Goal: Complete application form

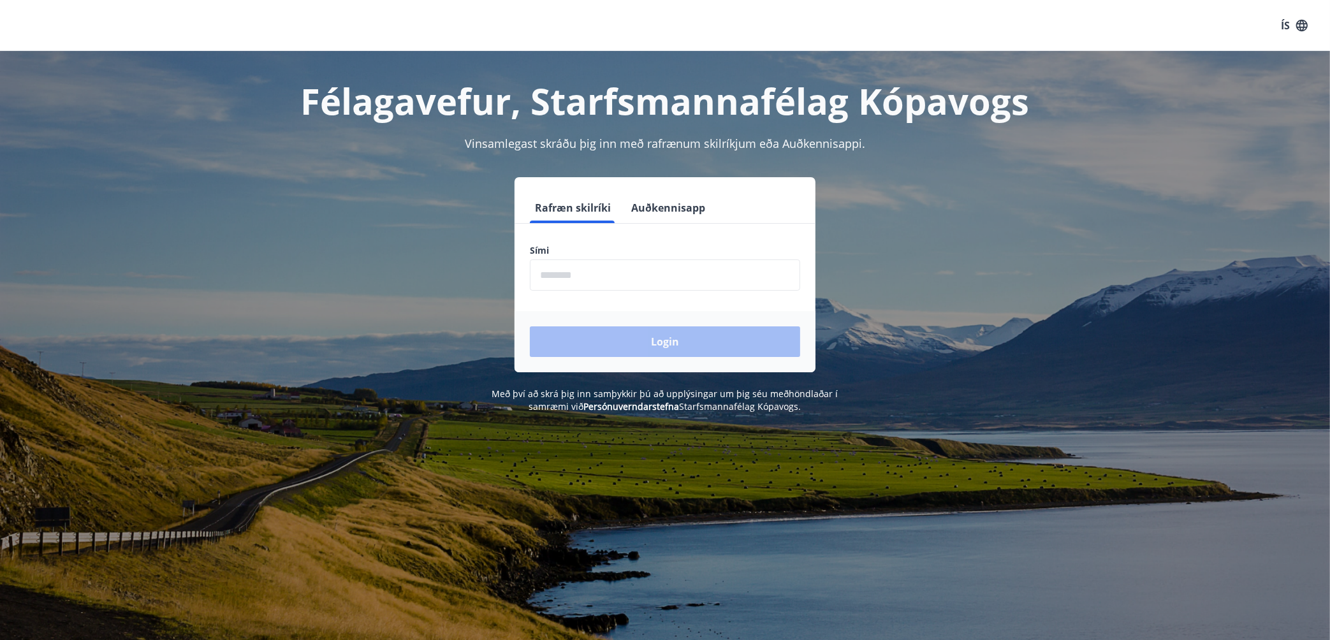
click at [607, 282] on input "phone" at bounding box center [665, 274] width 270 height 31
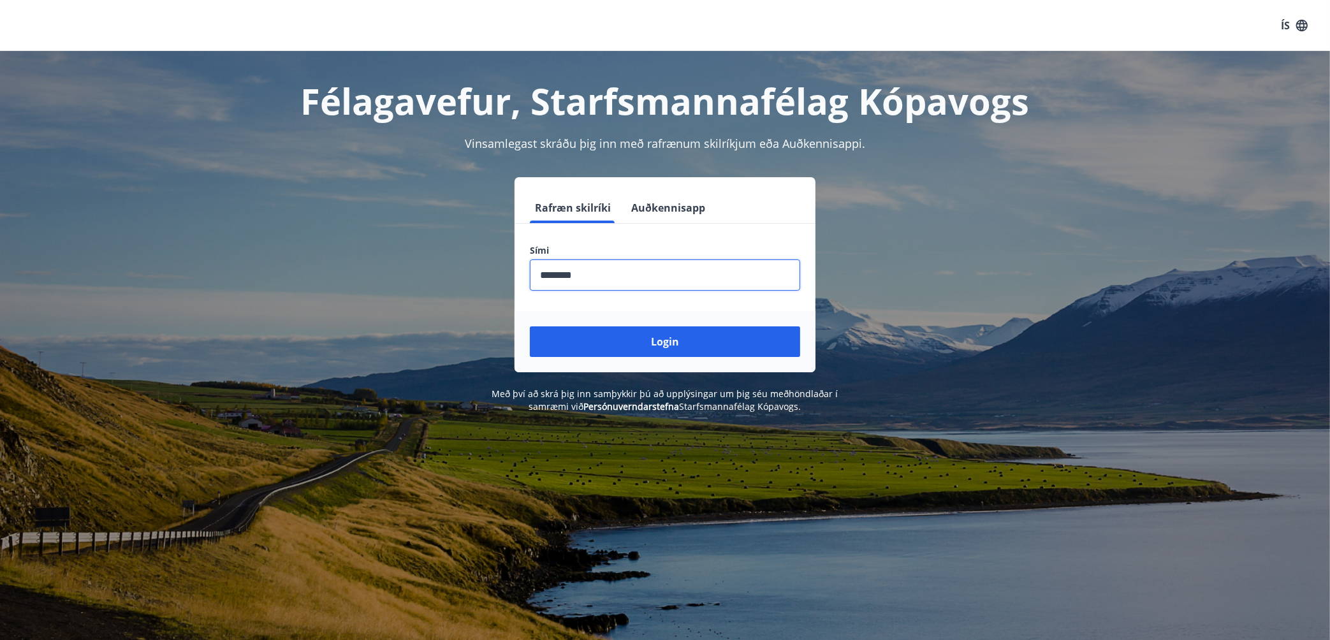
type input "********"
click at [530, 326] on button "Login" at bounding box center [665, 341] width 270 height 31
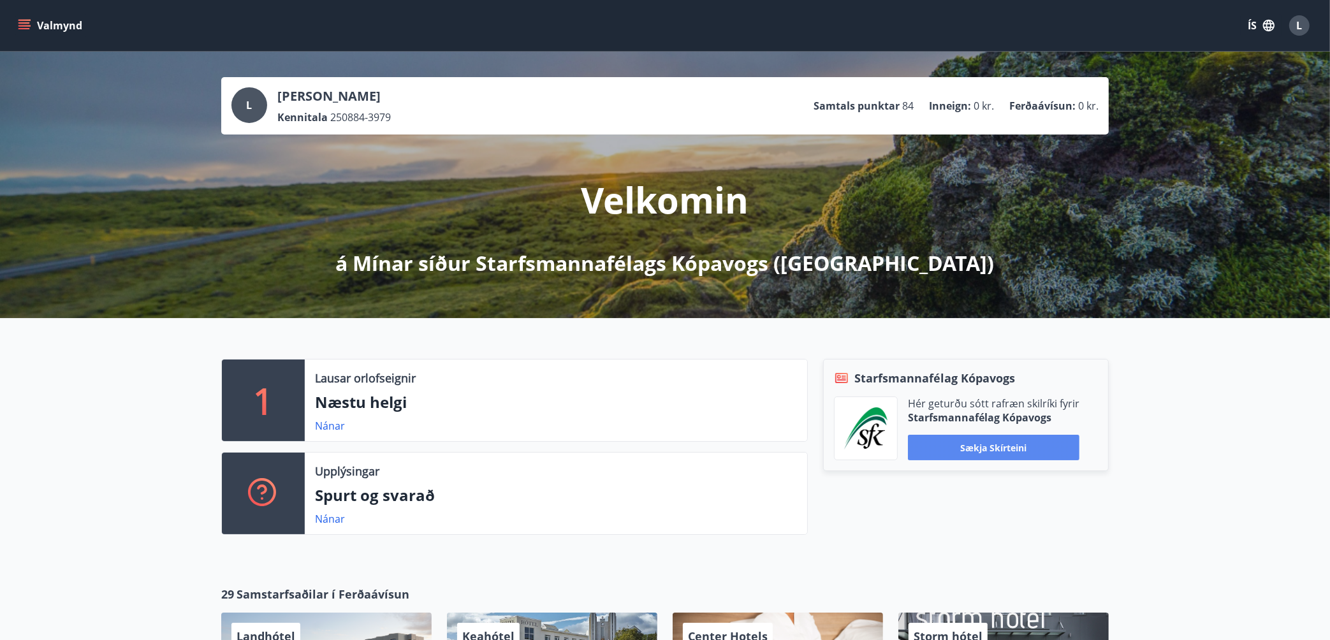
click at [990, 448] on button "Sækja skírteini" at bounding box center [993, 447] width 171 height 25
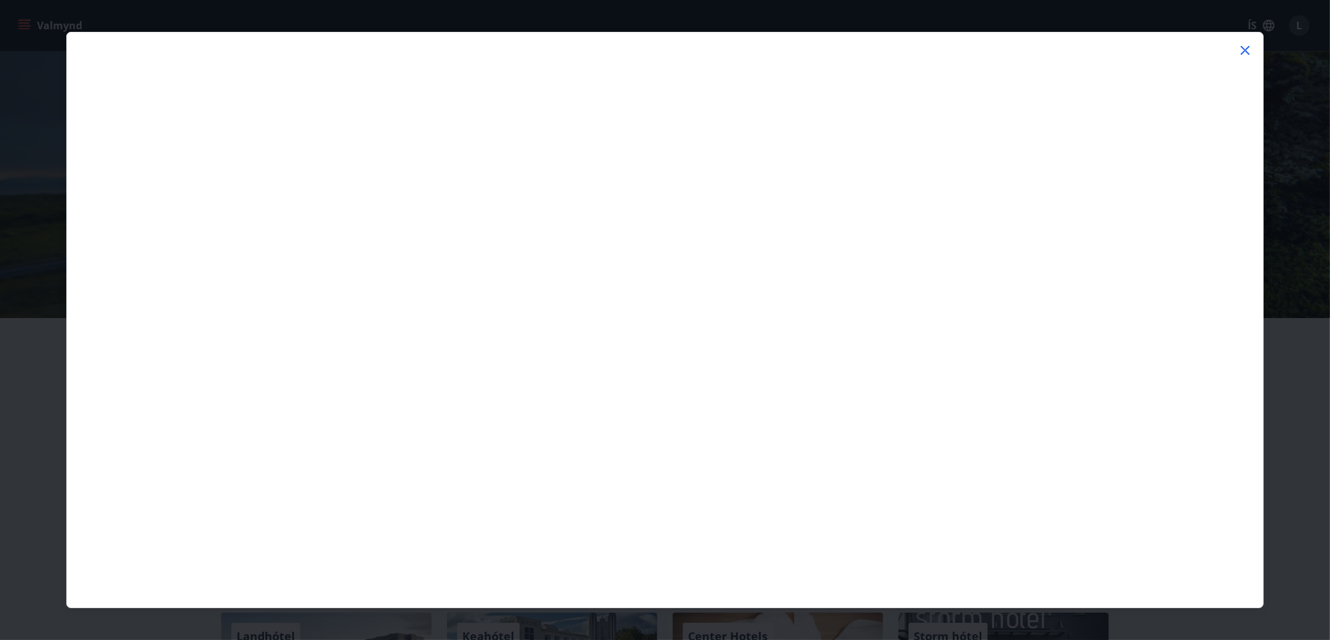
click at [1245, 53] on icon at bounding box center [1244, 50] width 15 height 15
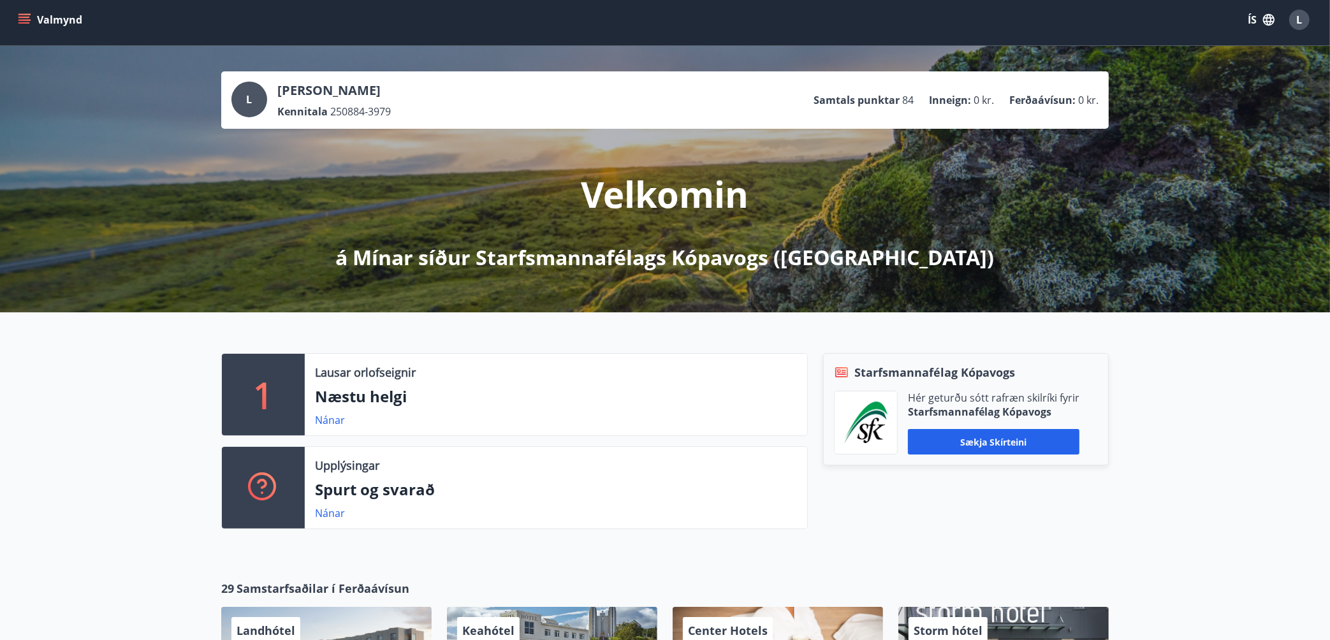
scroll to position [8, 0]
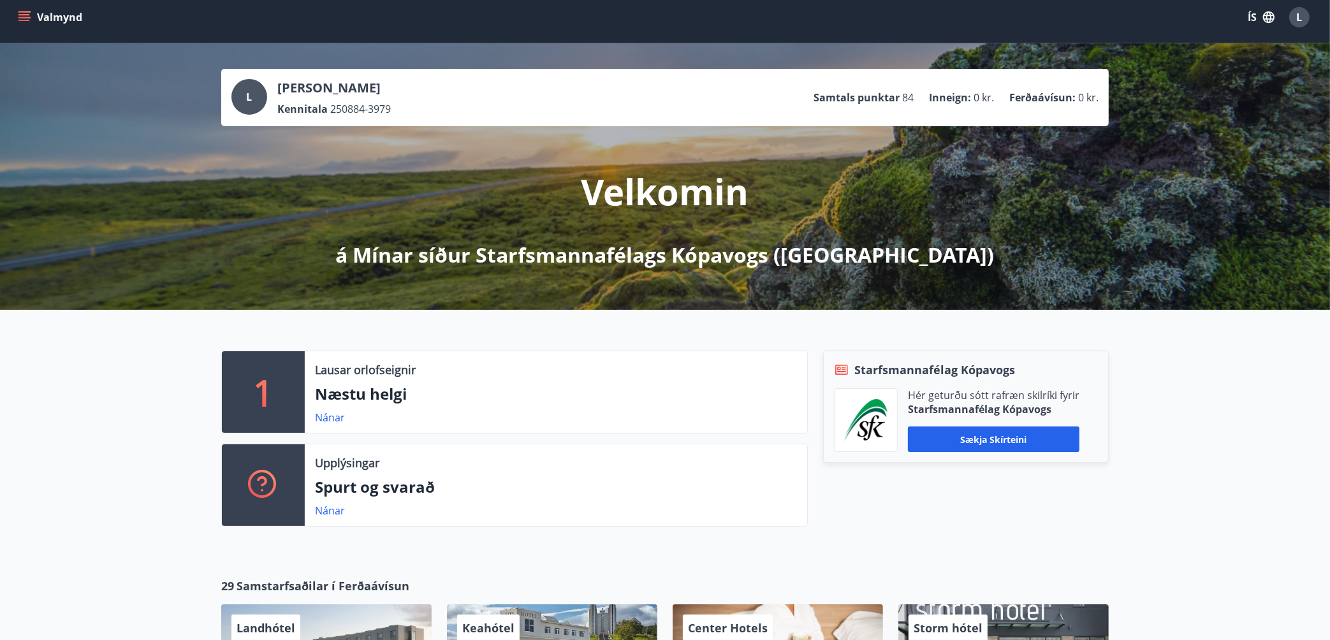
click at [63, 14] on button "Valmynd" at bounding box center [51, 17] width 72 height 23
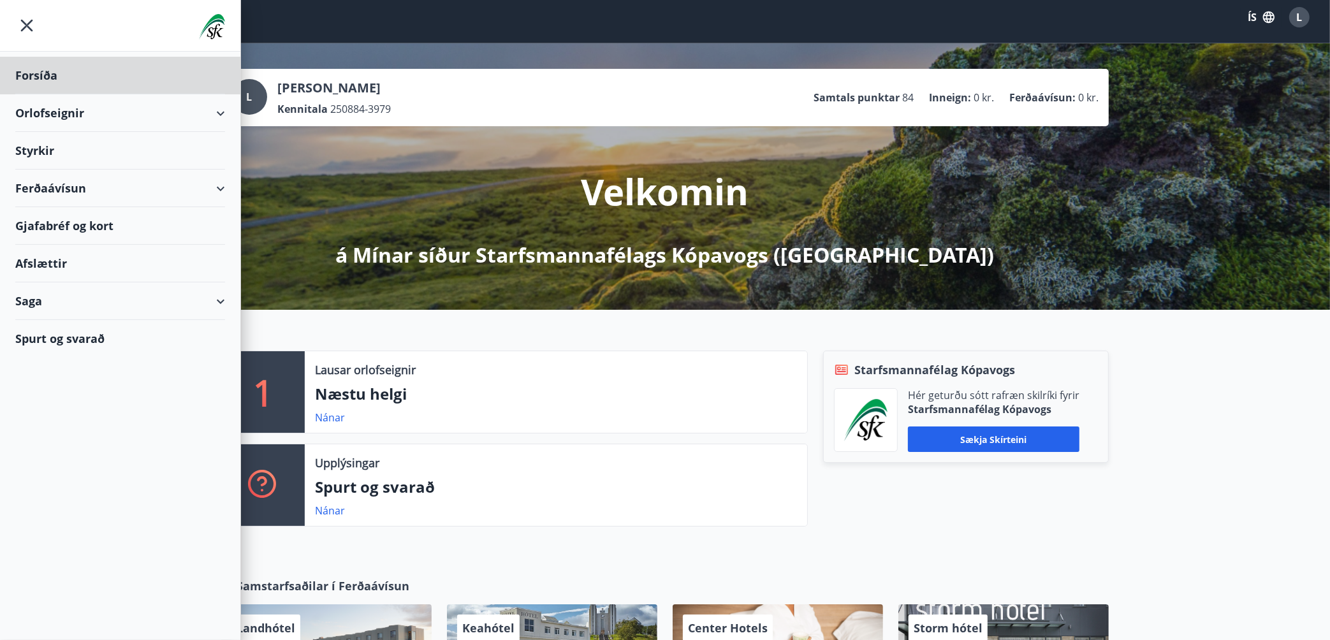
click at [71, 94] on div "Styrkir" at bounding box center [120, 76] width 210 height 38
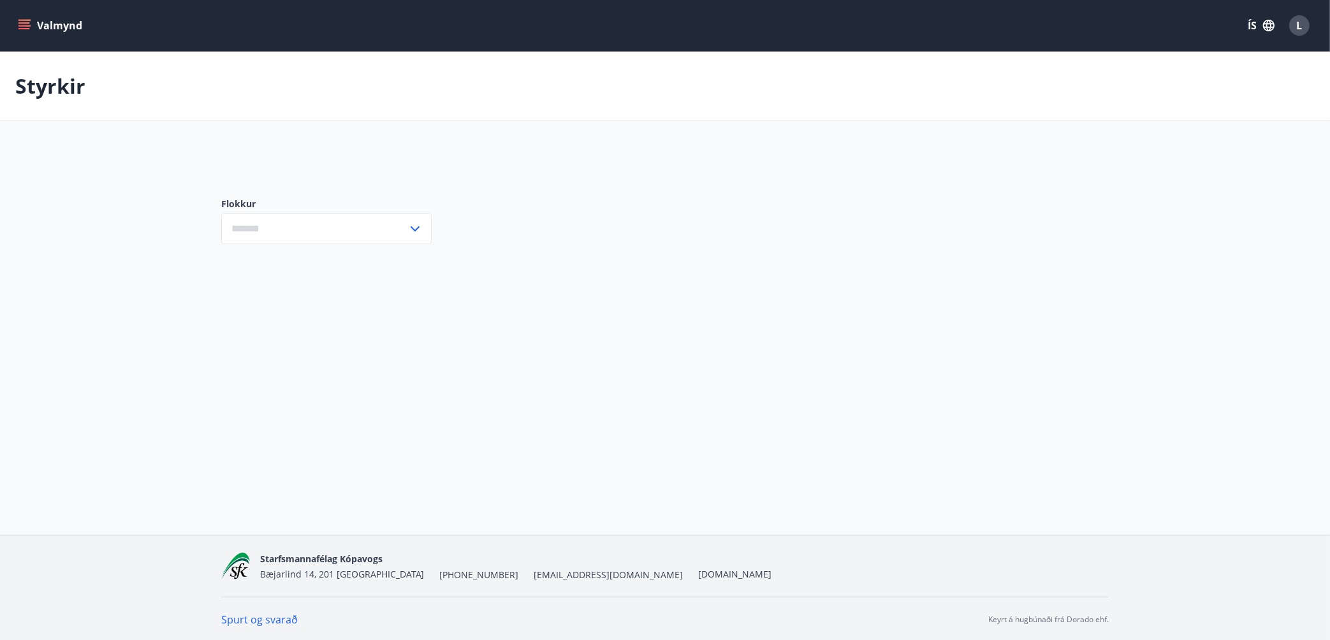
type input "***"
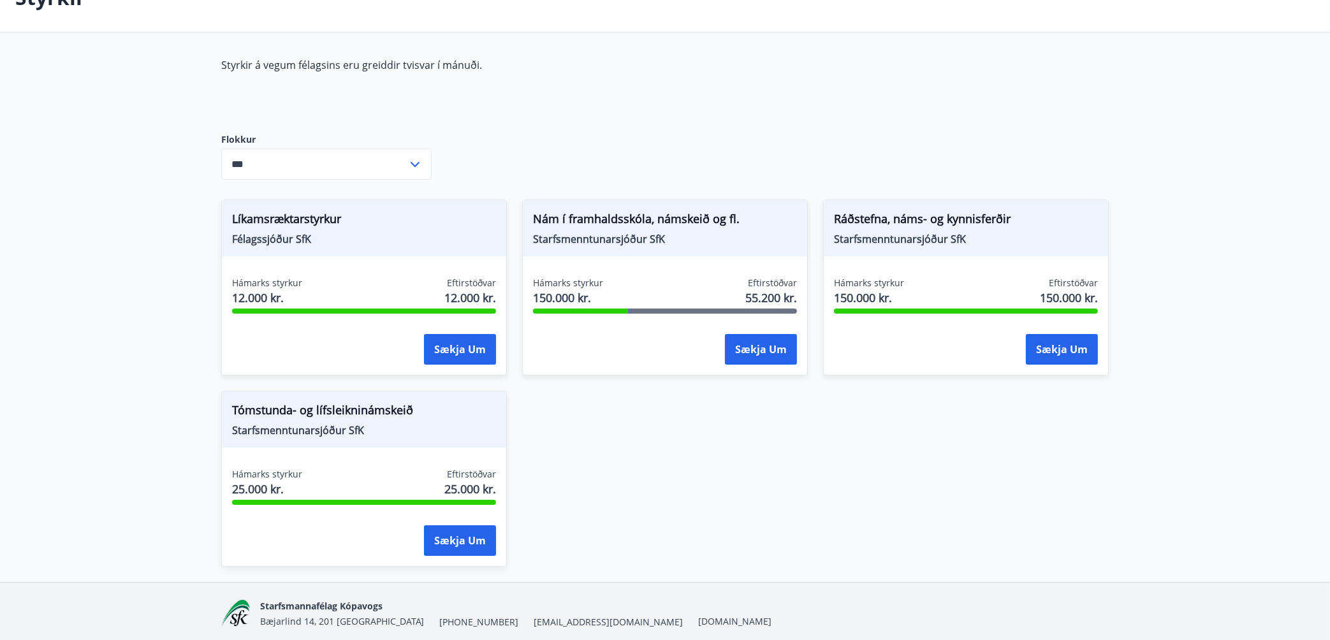
scroll to position [96, 0]
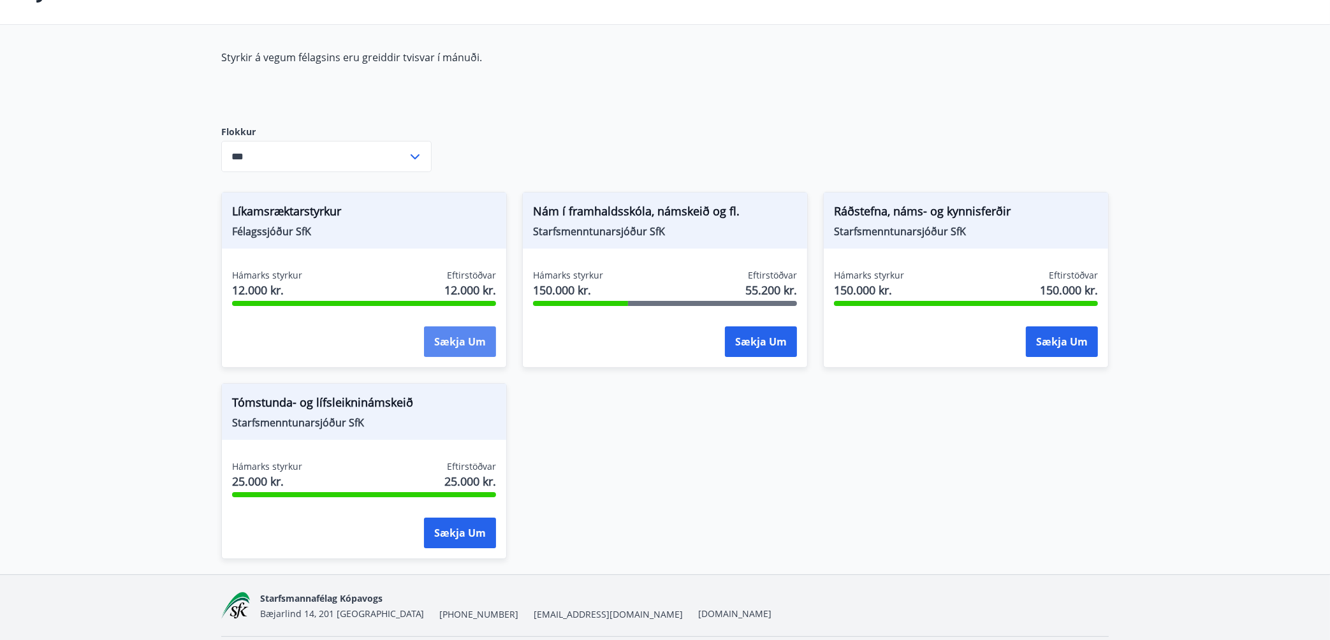
click at [453, 339] on button "Sækja um" at bounding box center [460, 341] width 72 height 31
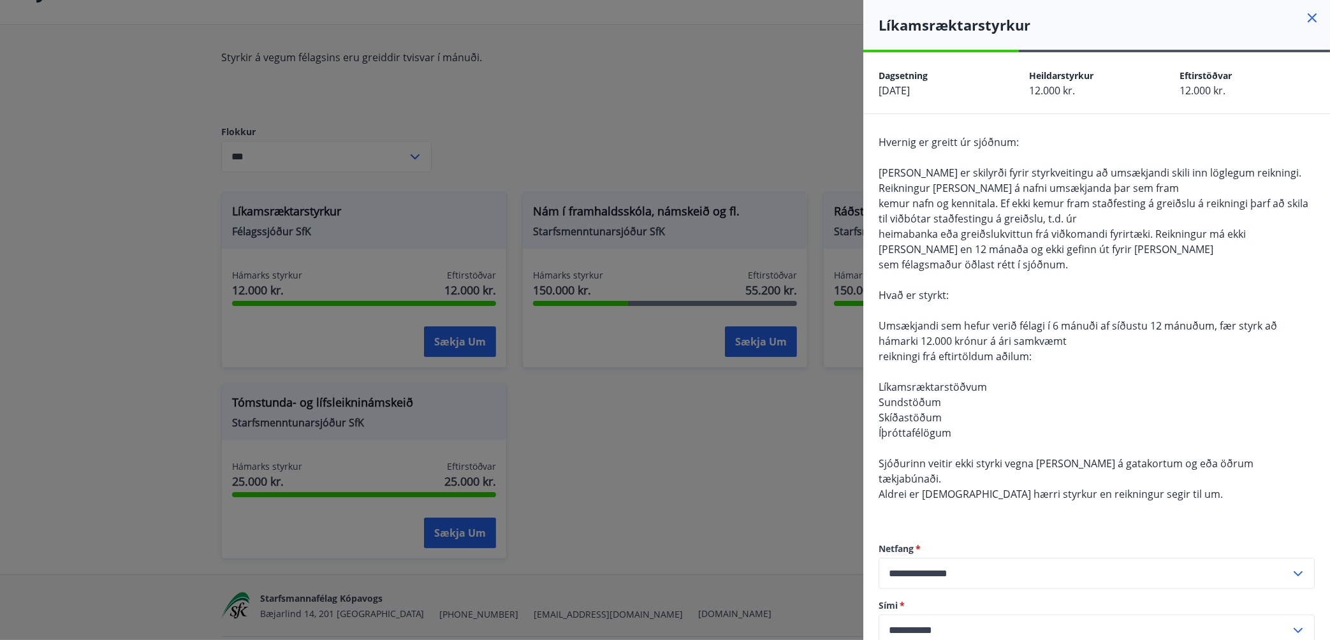
click at [616, 90] on div at bounding box center [665, 320] width 1330 height 640
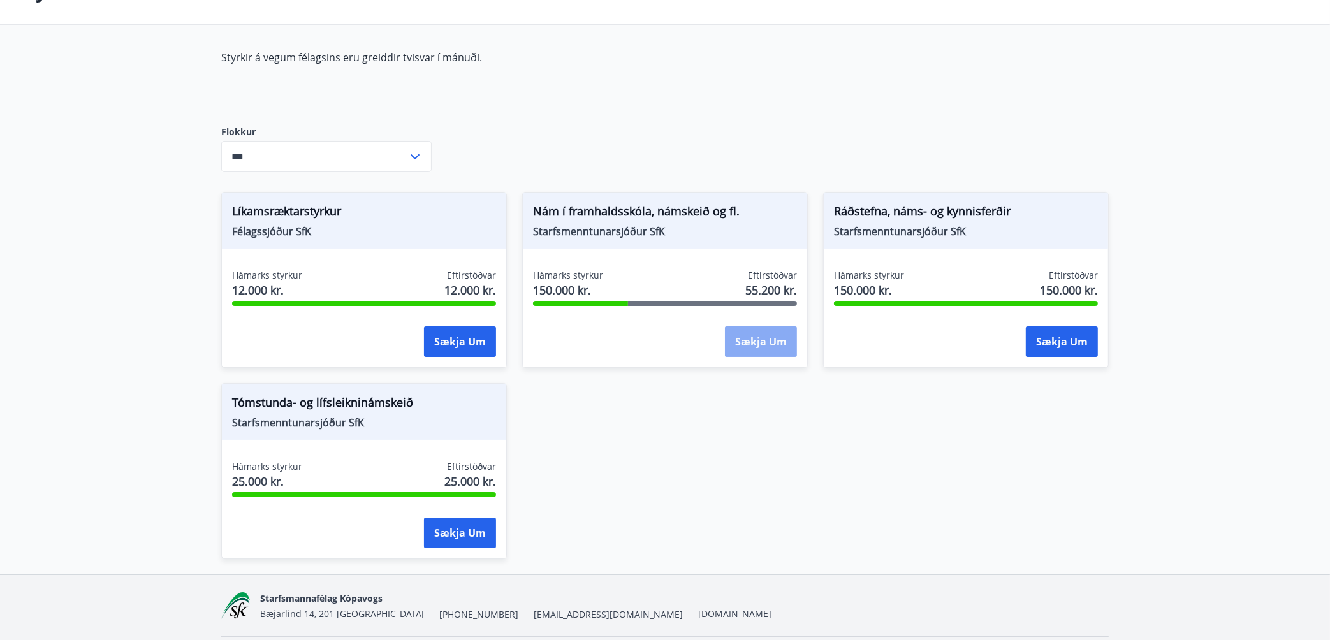
click at [751, 343] on button "Sækja um" at bounding box center [761, 341] width 72 height 31
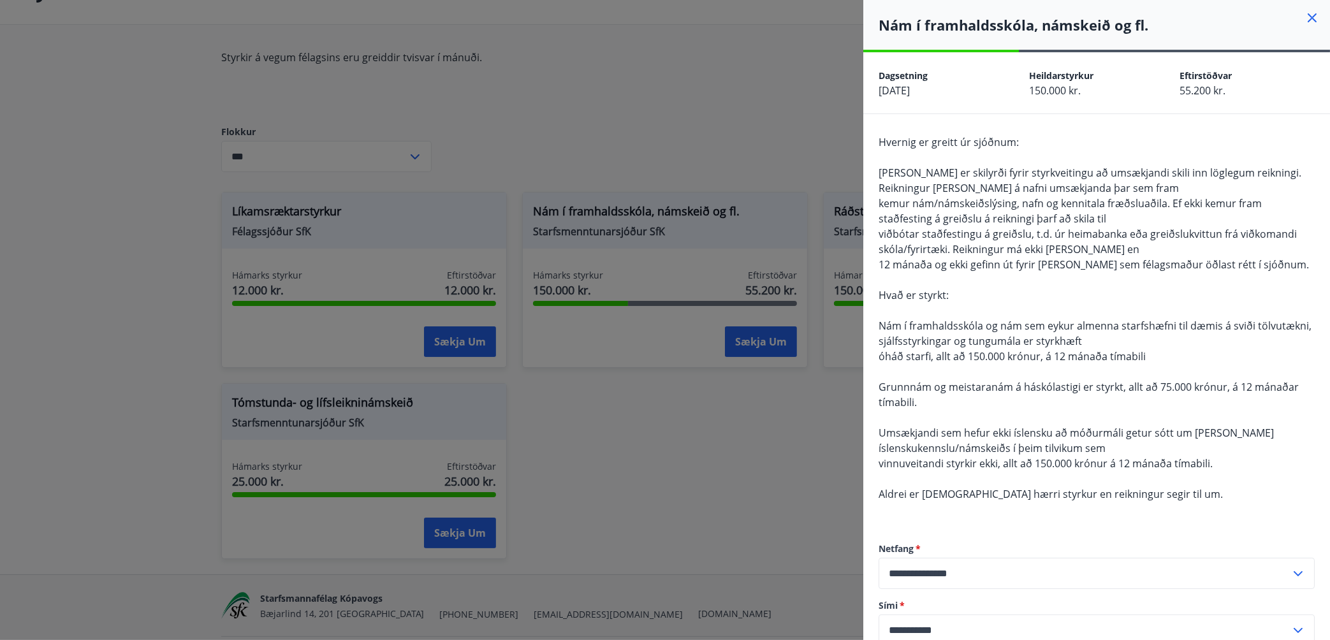
click at [684, 488] on div at bounding box center [665, 320] width 1330 height 640
